Goal: Task Accomplishment & Management: Complete application form

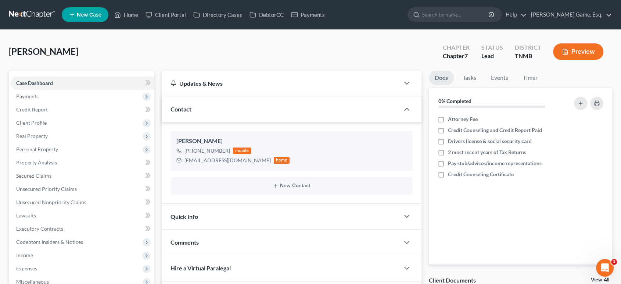
click at [97, 18] on span "New Case" at bounding box center [89, 15] width 25 height 6
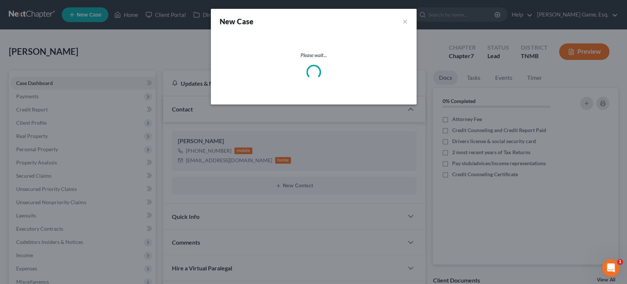
select select "75"
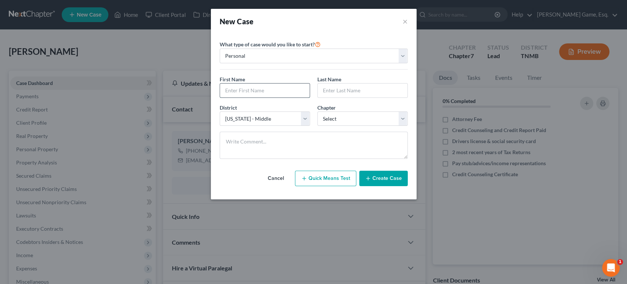
click at [252, 97] on input "text" at bounding box center [265, 90] width 90 height 14
type input "[PERSON_NAME]"
type input "Hope"
click at [363, 126] on select "Select 7 11 12 13" at bounding box center [362, 118] width 90 height 15
select select "0"
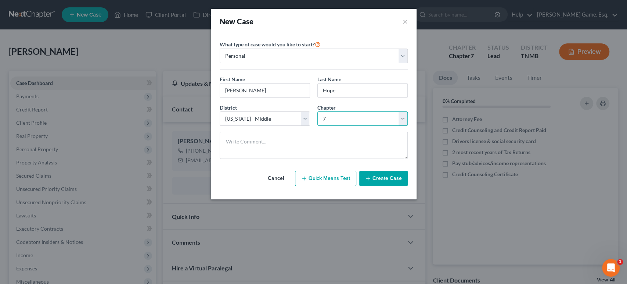
click at [317, 126] on select "Select 7 11 12 13" at bounding box center [362, 118] width 90 height 15
click at [403, 186] on button "Create Case" at bounding box center [383, 177] width 49 height 15
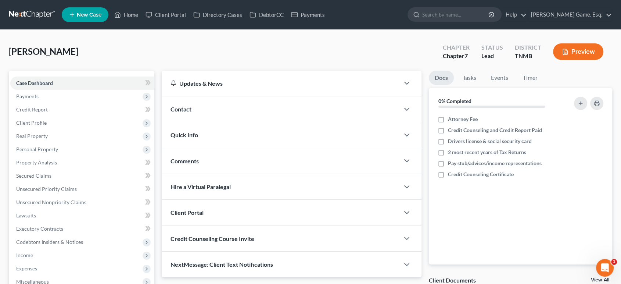
click at [234, 122] on div "Contact" at bounding box center [281, 108] width 238 height 25
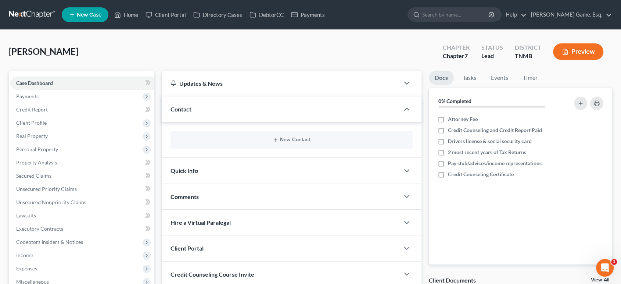
click at [299, 148] on div "New Contact" at bounding box center [291, 140] width 242 height 18
click at [298, 143] on button "New Contact" at bounding box center [291, 140] width 230 height 6
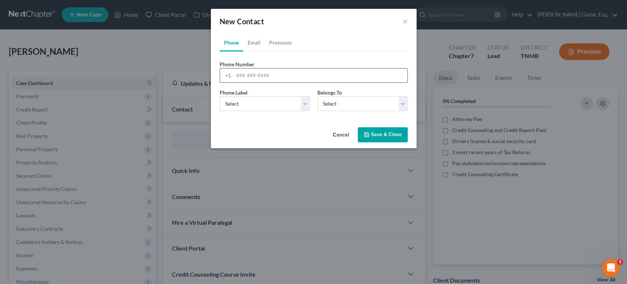
click at [254, 82] on input "tel" at bounding box center [321, 75] width 174 height 14
click at [259, 82] on input "tel" at bounding box center [321, 75] width 174 height 14
type input "6154980434"
click at [269, 111] on select "Select Mobile Home Work Other" at bounding box center [265, 103] width 90 height 15
select select "0"
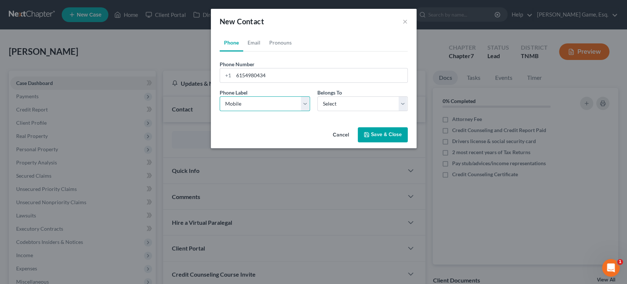
click at [220, 111] on select "Select Mobile Home Work Other" at bounding box center [265, 103] width 90 height 15
click at [326, 111] on select "Select Client Other" at bounding box center [362, 103] width 90 height 15
select select "0"
click at [317, 111] on select "Select Client Other" at bounding box center [362, 103] width 90 height 15
click at [243, 51] on link "Email" at bounding box center [254, 43] width 22 height 18
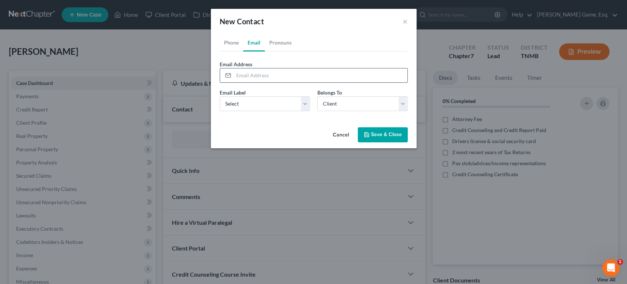
click at [243, 82] on input "email" at bounding box center [321, 75] width 174 height 14
type input "[EMAIL_ADDRESS][DOMAIN_NAME]"
click at [269, 111] on select "Select Home Work Other" at bounding box center [265, 103] width 90 height 15
select select "0"
click at [220, 111] on select "Select Home Work Other" at bounding box center [265, 103] width 90 height 15
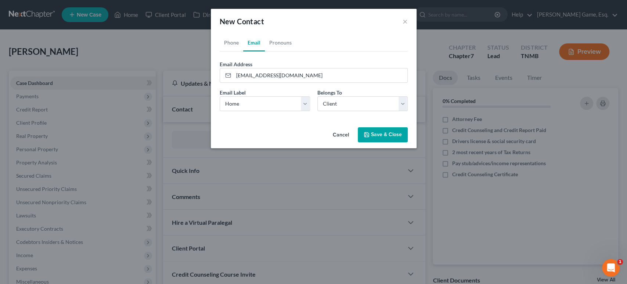
click at [396, 143] on button "Save & Close" at bounding box center [383, 134] width 50 height 15
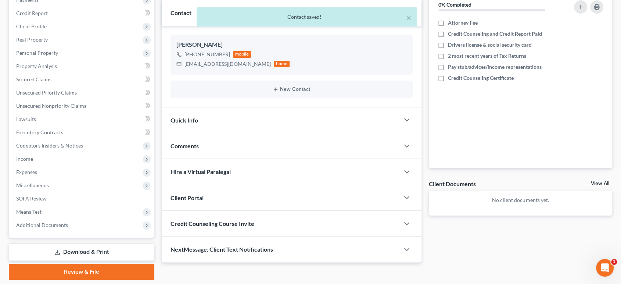
scroll to position [219, 0]
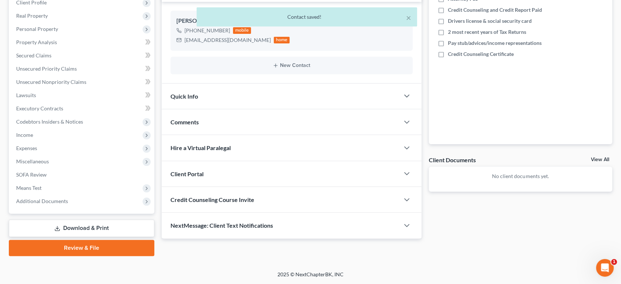
click at [272, 161] on div "Client Portal" at bounding box center [281, 173] width 238 height 25
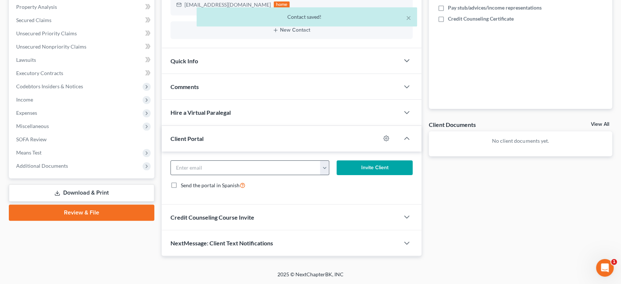
click at [322, 175] on button "button" at bounding box center [324, 168] width 9 height 14
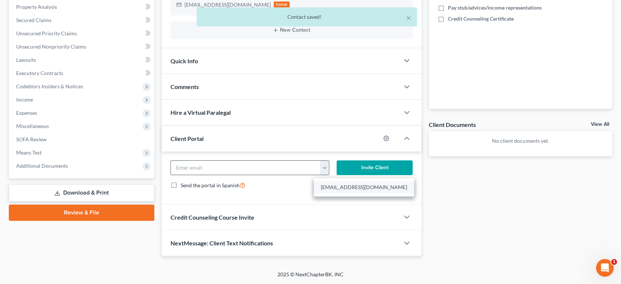
click at [338, 193] on link "[EMAIL_ADDRESS][DOMAIN_NAME]" at bounding box center [364, 187] width 100 height 12
type input "[EMAIL_ADDRESS][DOMAIN_NAME]"
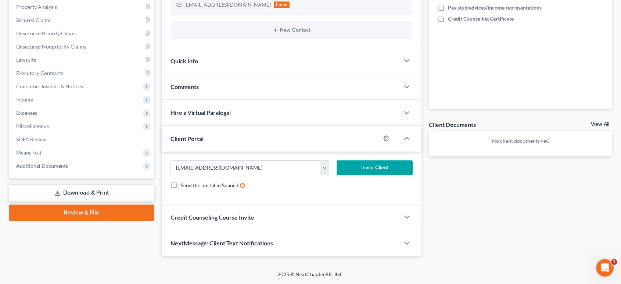
click at [362, 175] on button "Invite Client" at bounding box center [375, 167] width 76 height 15
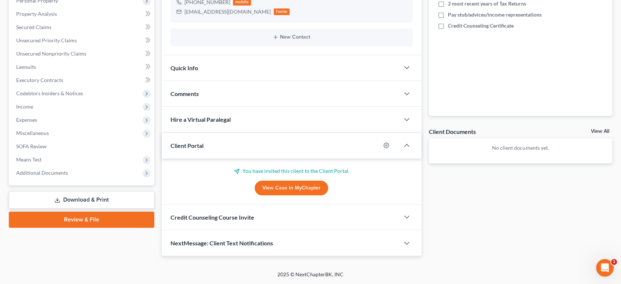
scroll to position [0, 0]
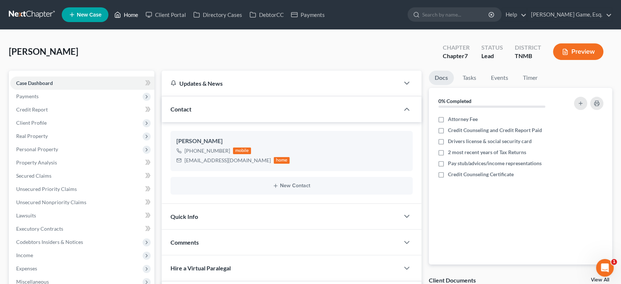
drag, startPoint x: 155, startPoint y: 17, endPoint x: 139, endPoint y: 6, distance: 19.6
click at [142, 17] on link "Home" at bounding box center [126, 14] width 31 height 13
